Goal: Check status

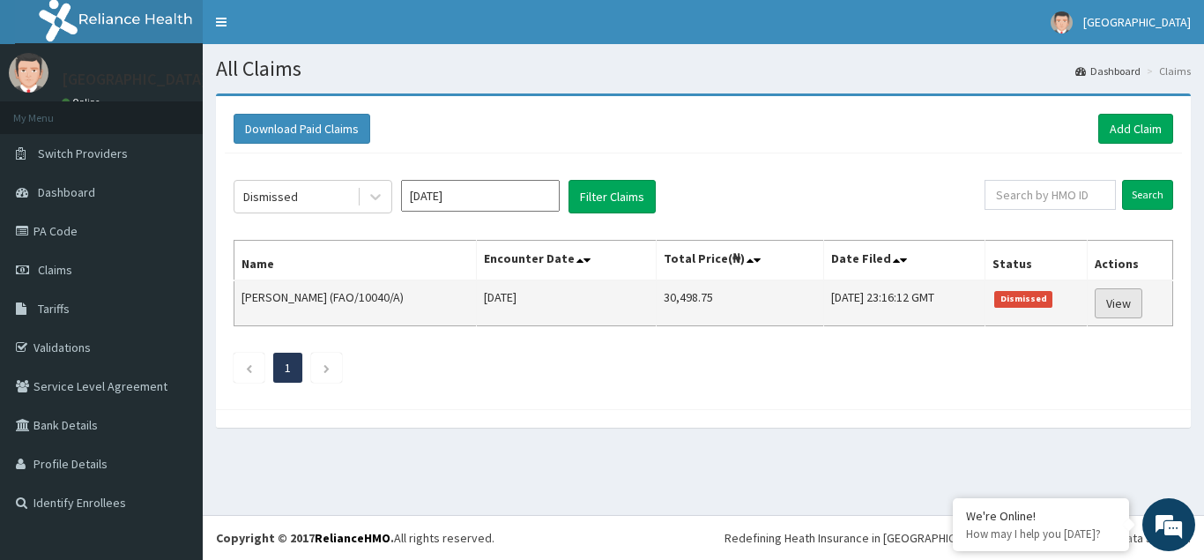
click at [1119, 307] on link "View" at bounding box center [1119, 303] width 48 height 30
click at [1125, 305] on link "View" at bounding box center [1119, 303] width 48 height 30
click at [1124, 308] on link "View" at bounding box center [1119, 303] width 48 height 30
click at [1125, 307] on link "View" at bounding box center [1119, 303] width 48 height 30
